Goal: Transaction & Acquisition: Subscribe to service/newsletter

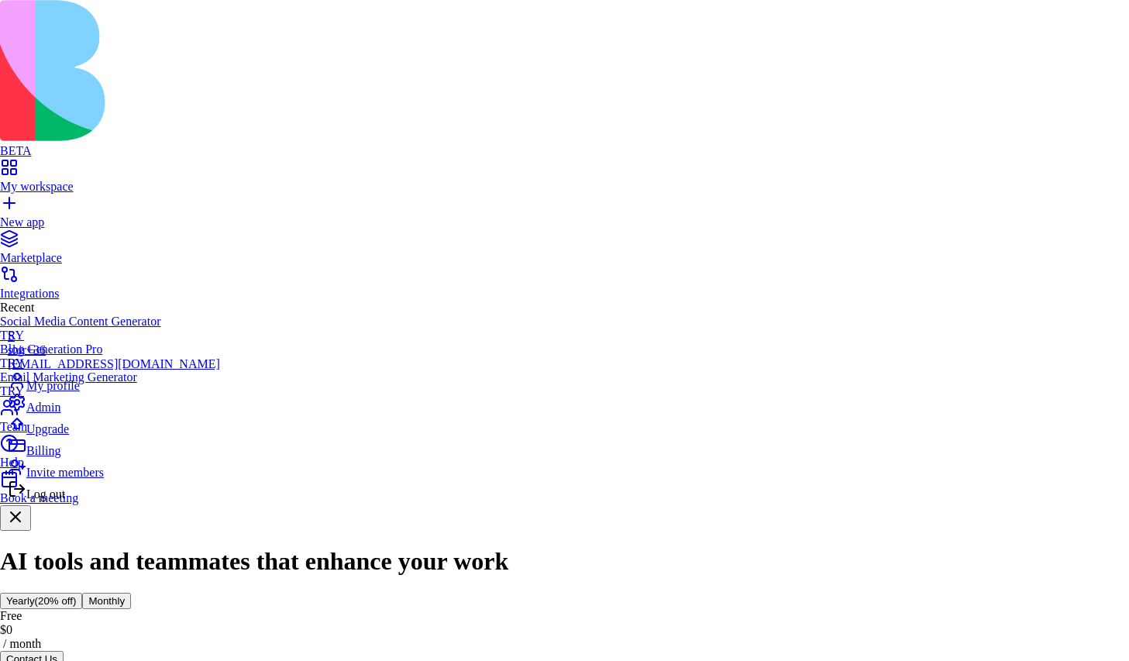
click at [60, 457] on span "Billing" at bounding box center [43, 450] width 34 height 13
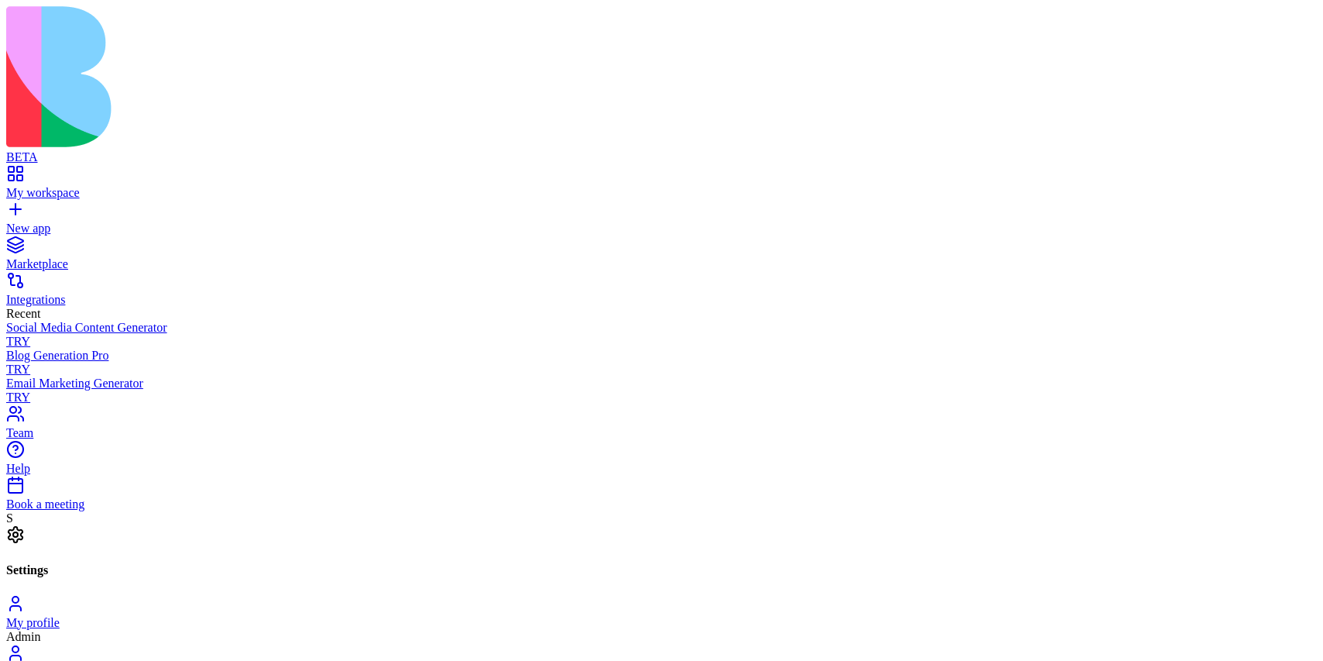
click at [389, 594] on div "My profile Admin My account Members Billing" at bounding box center [661, 672] width 1311 height 157
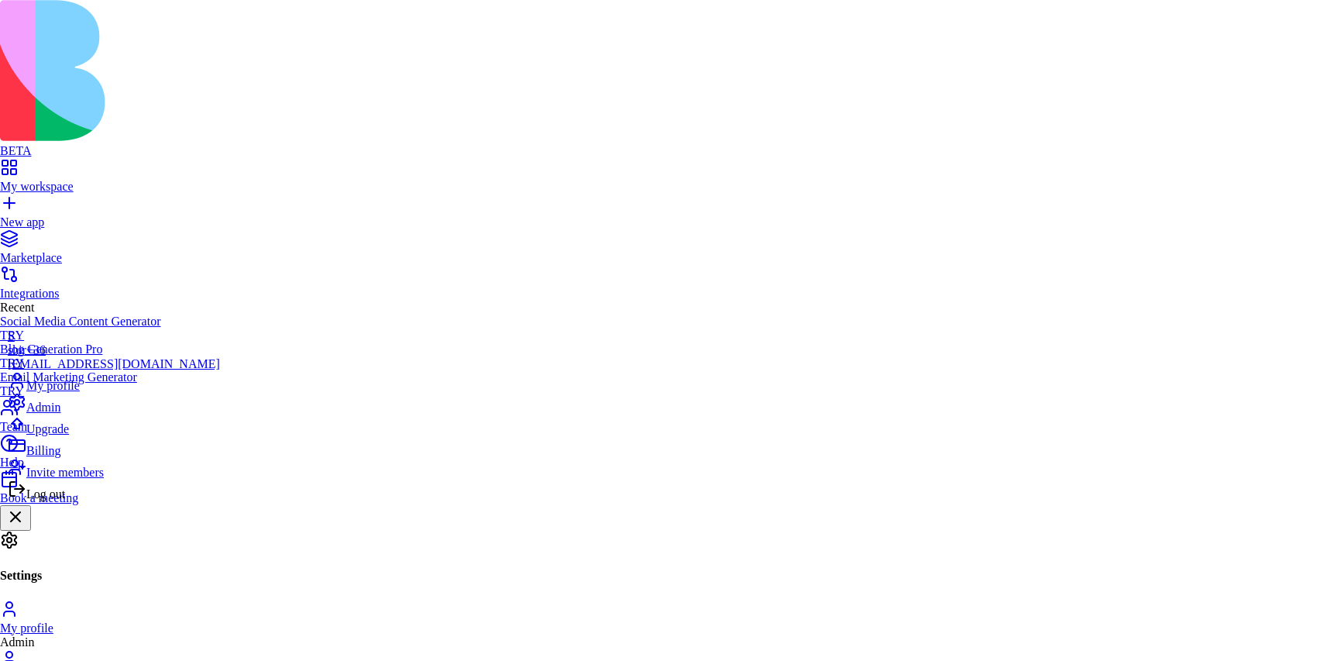
click at [69, 435] on span "Upgrade" at bounding box center [47, 428] width 43 height 13
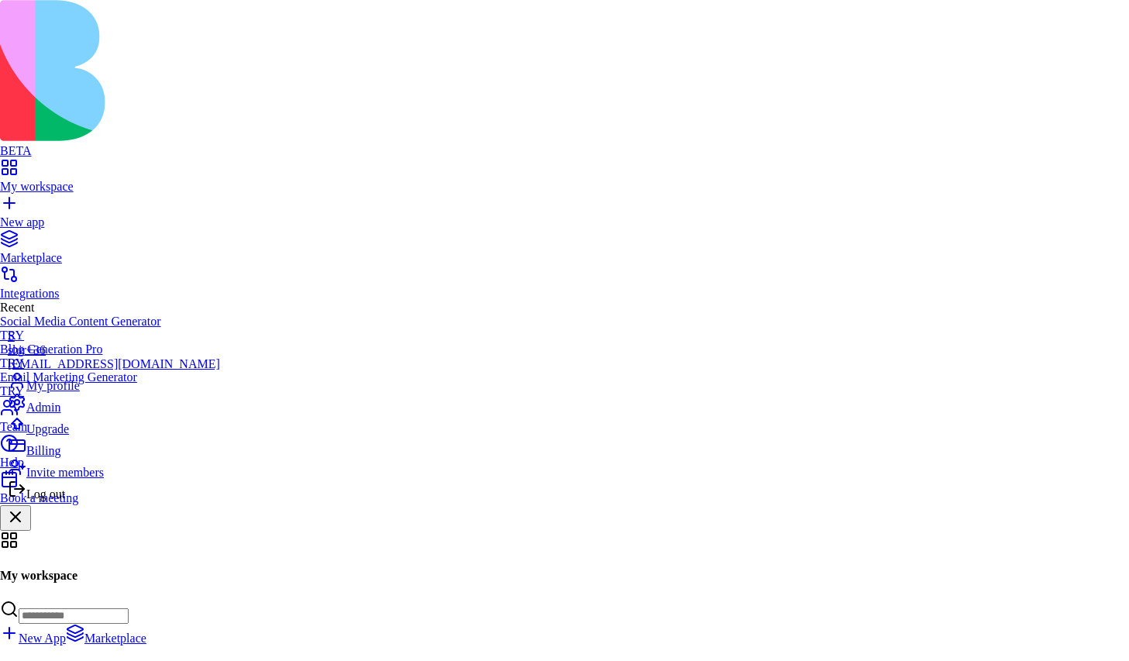
click at [60, 457] on span "Billing" at bounding box center [43, 450] width 34 height 13
click at [112, 501] on div "Log out" at bounding box center [114, 491] width 212 height 22
